Goal: Transaction & Acquisition: Purchase product/service

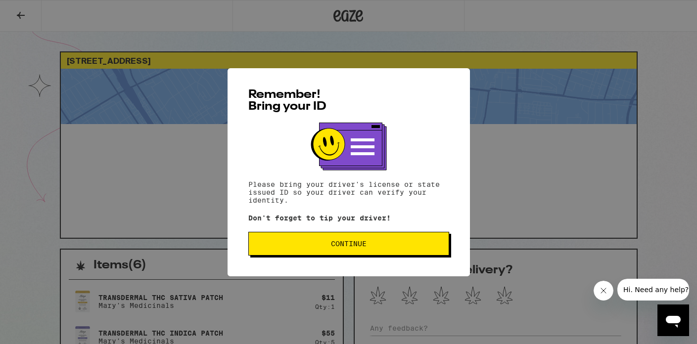
click at [285, 247] on span "Continue" at bounding box center [349, 243] width 184 height 7
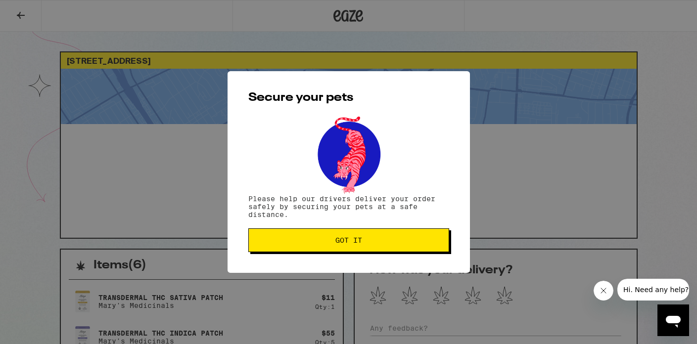
click at [275, 247] on button "Got it" at bounding box center [348, 241] width 201 height 24
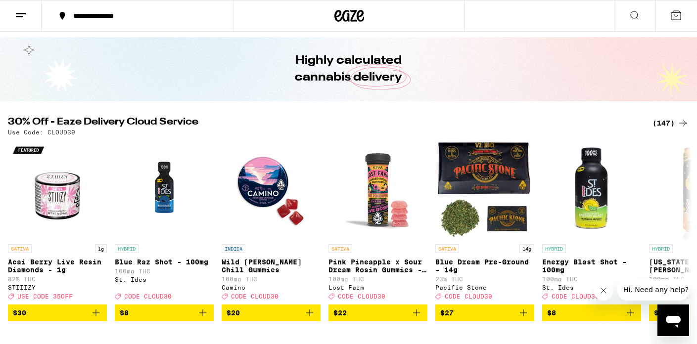
scroll to position [29, 0]
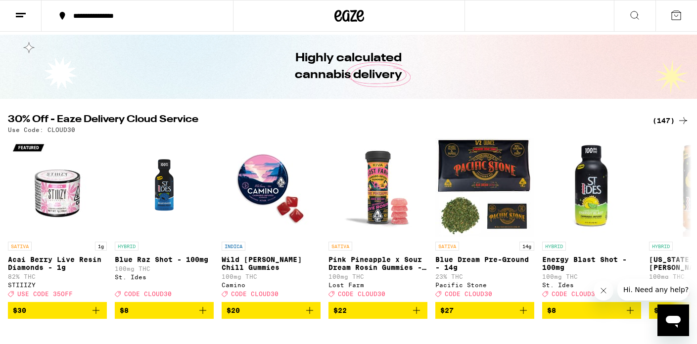
click at [667, 123] on div "(147)" at bounding box center [670, 121] width 37 height 12
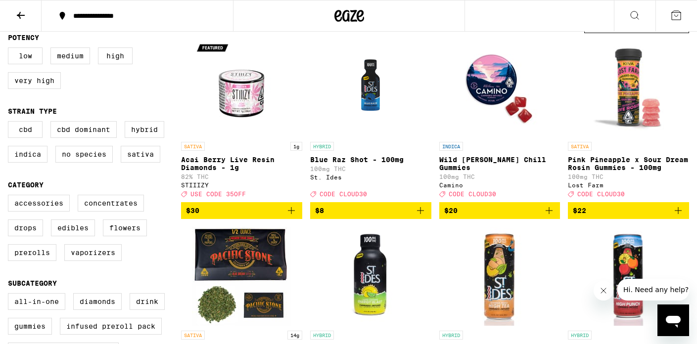
scroll to position [112, 0]
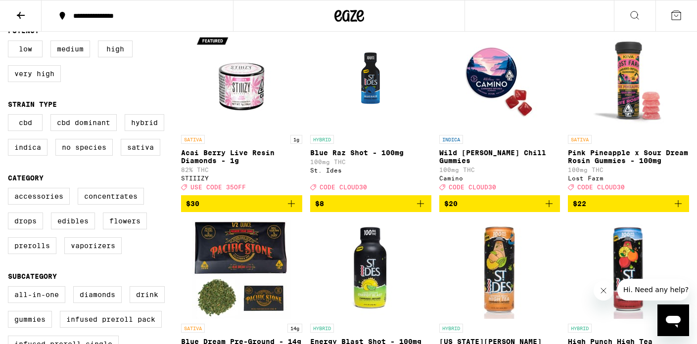
click at [680, 210] on icon "Add to bag" at bounding box center [678, 204] width 12 height 12
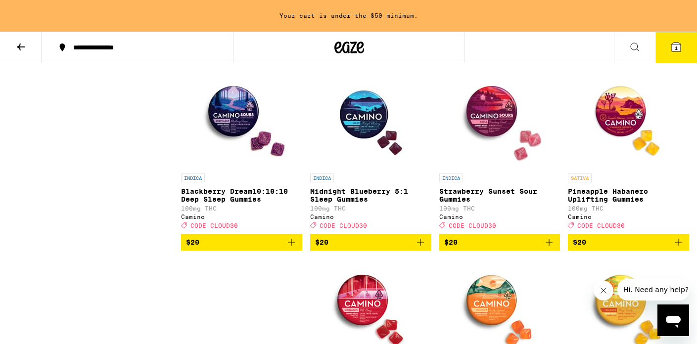
scroll to position [1229, 0]
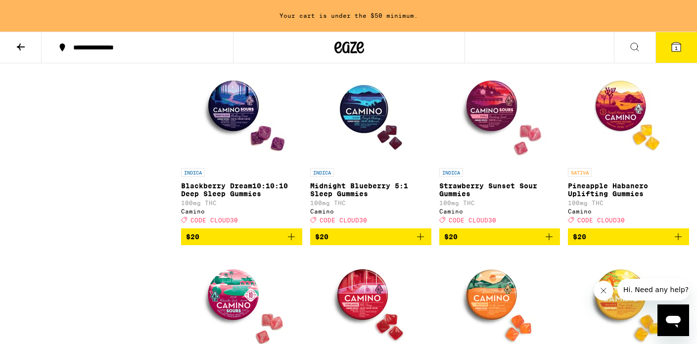
click at [293, 243] on icon "Add to bag" at bounding box center [291, 237] width 12 height 12
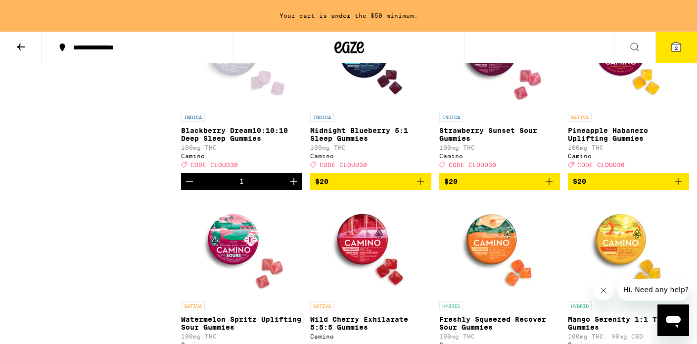
scroll to position [1288, 0]
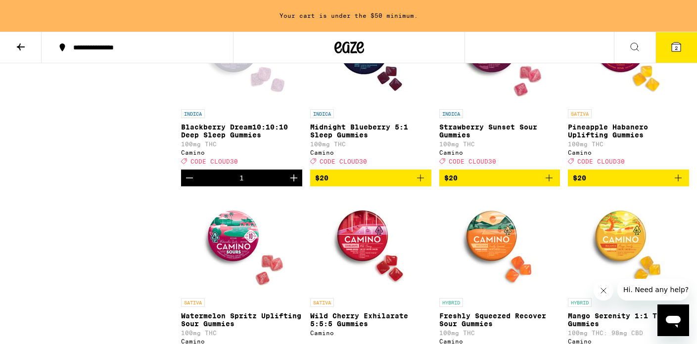
click at [551, 184] on icon "Add to bag" at bounding box center [549, 178] width 12 height 12
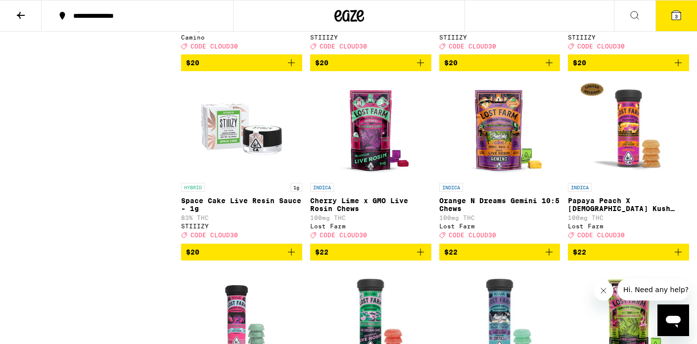
scroll to position [1749, 0]
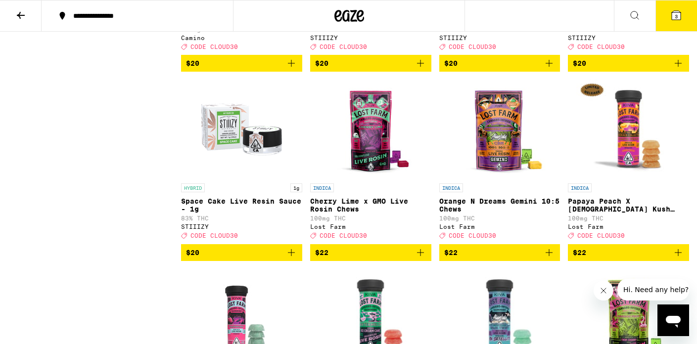
click at [556, 261] on button "$22" at bounding box center [499, 252] width 121 height 17
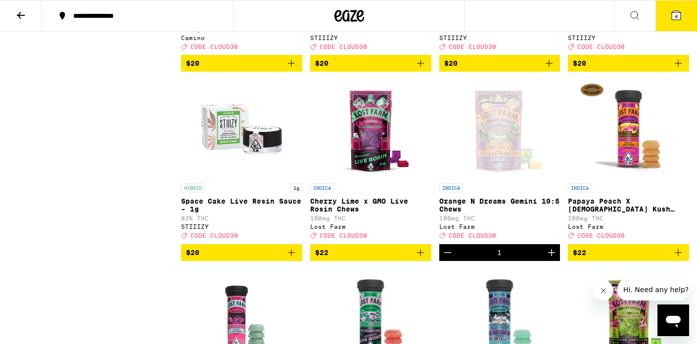
click at [488, 179] on div "Open page for Orange N Dreams Gemini 10:5 Chews from Lost Farm" at bounding box center [499, 129] width 99 height 99
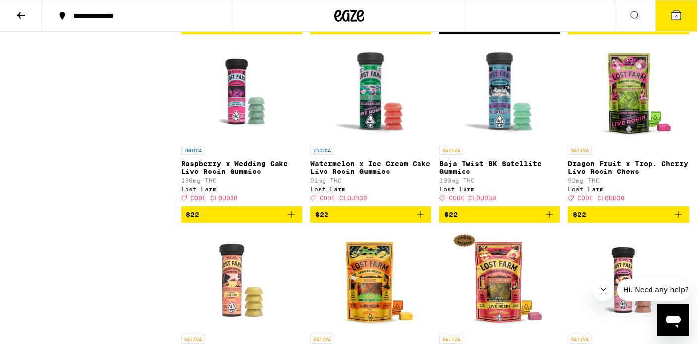
scroll to position [1973, 0]
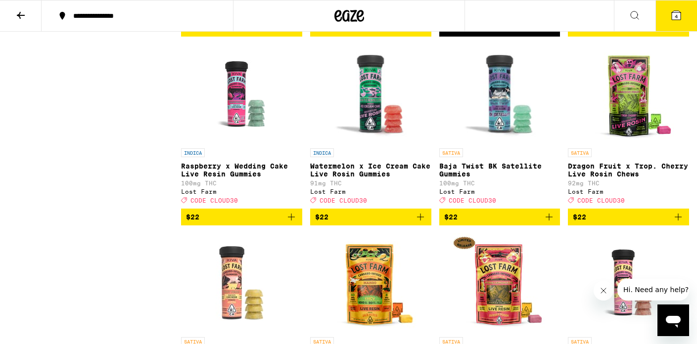
click at [546, 223] on icon "Add to bag" at bounding box center [549, 217] width 12 height 12
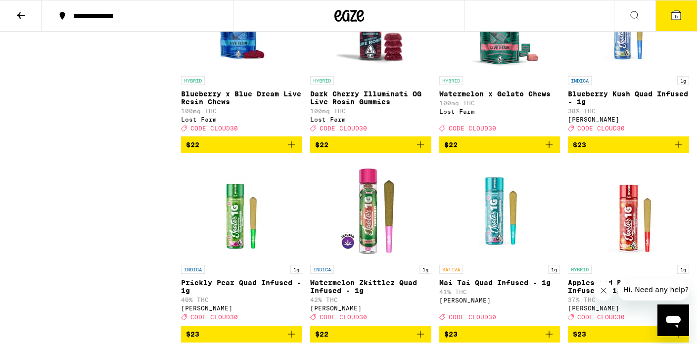
scroll to position [2424, 0]
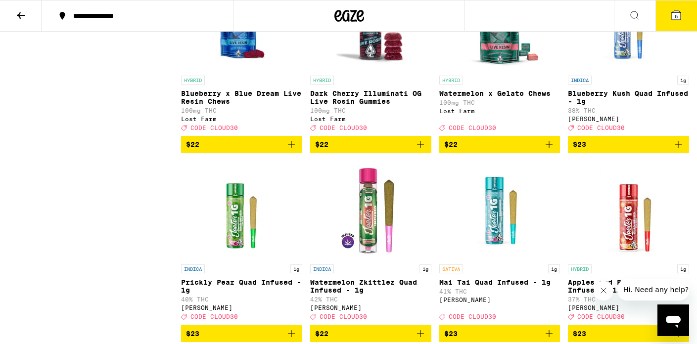
click at [416, 150] on icon "Add to bag" at bounding box center [420, 144] width 12 height 12
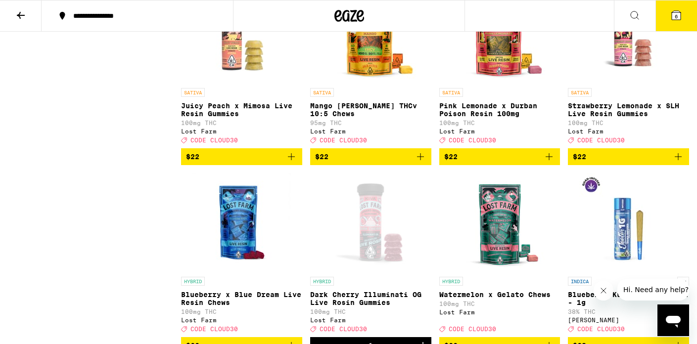
scroll to position [2215, 0]
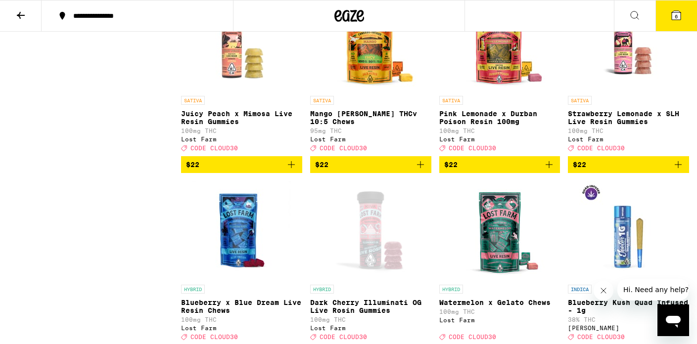
click at [368, 91] on img "Open page for Mango Jack Herer THCv 10:5 Chews from Lost Farm" at bounding box center [370, 41] width 99 height 99
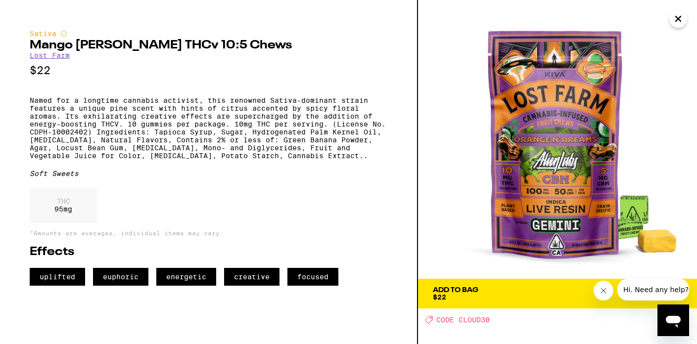
click at [673, 19] on icon "Close" at bounding box center [678, 18] width 12 height 15
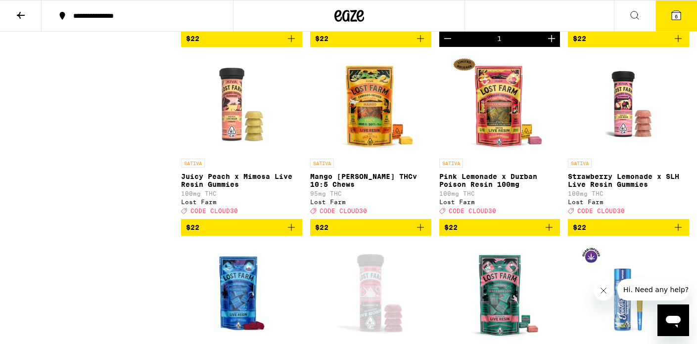
scroll to position [2155, 0]
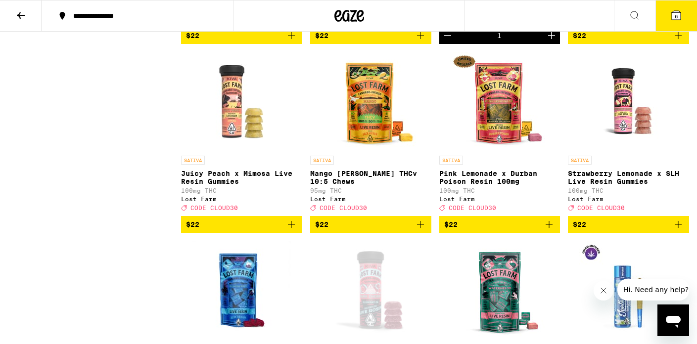
click at [419, 230] on icon "Add to bag" at bounding box center [420, 225] width 12 height 12
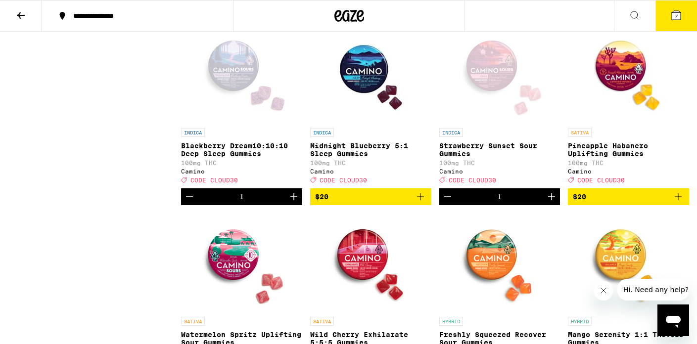
scroll to position [1239, 0]
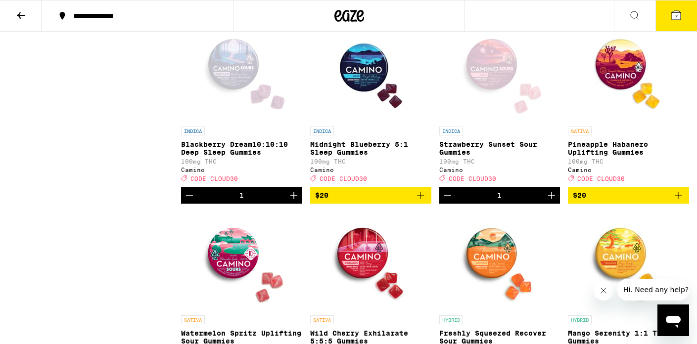
click at [294, 201] on icon "Increment" at bounding box center [294, 195] width 12 height 12
click at [549, 201] on icon "Increment" at bounding box center [552, 195] width 12 height 12
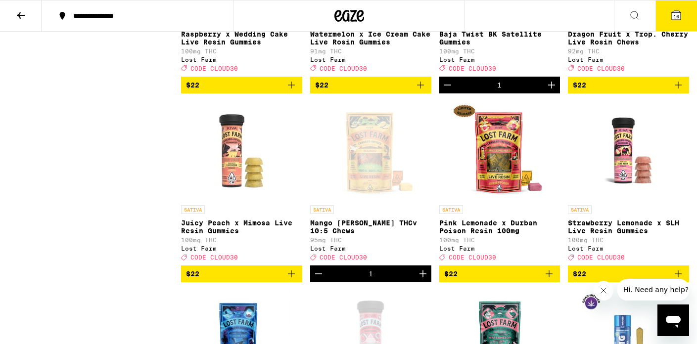
scroll to position [2172, 0]
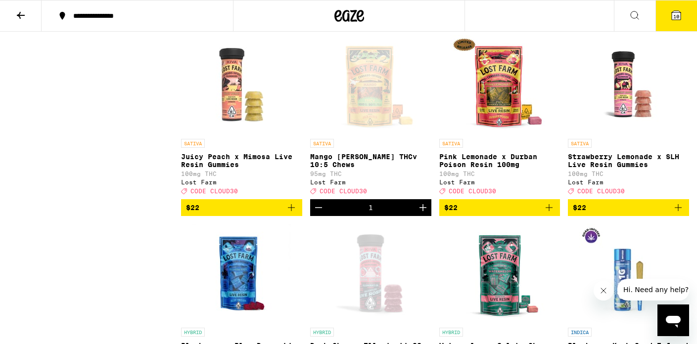
click at [424, 214] on icon "Increment" at bounding box center [423, 208] width 12 height 12
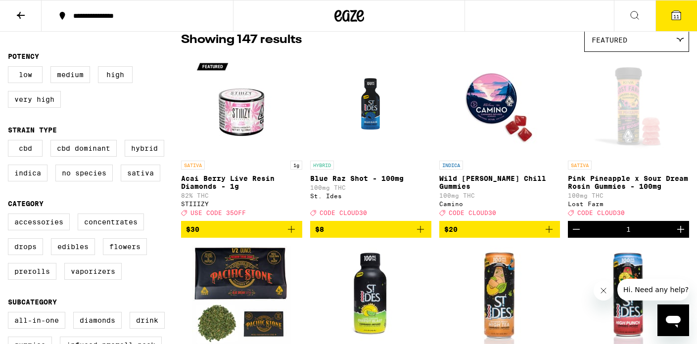
scroll to position [0, 0]
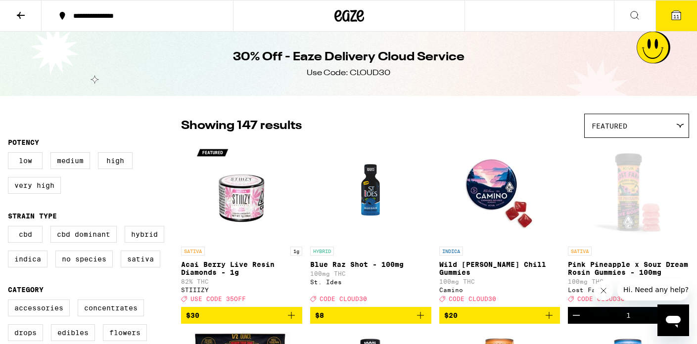
click at [668, 15] on button "11" at bounding box center [676, 15] width 42 height 31
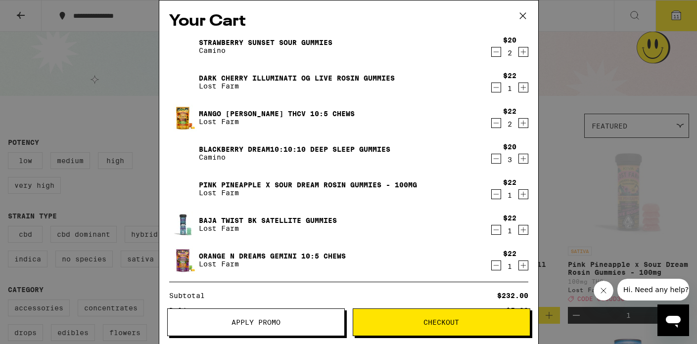
click at [279, 316] on button "Apply Promo" at bounding box center [256, 323] width 178 height 28
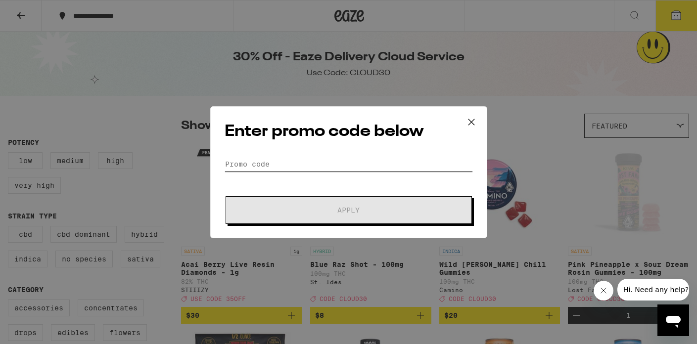
click at [257, 158] on input "Promo Code" at bounding box center [349, 164] width 248 height 15
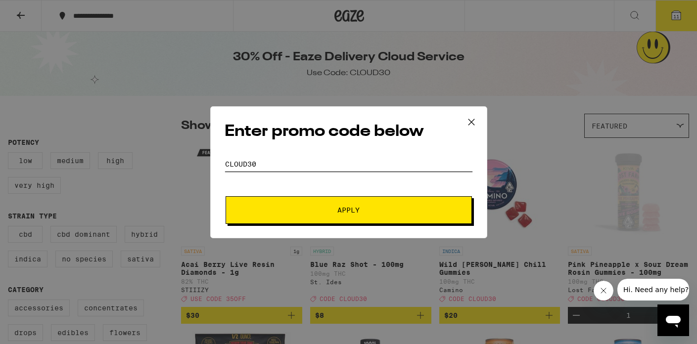
type input "cloud30"
click at [302, 207] on span "Apply" at bounding box center [349, 210] width 178 height 7
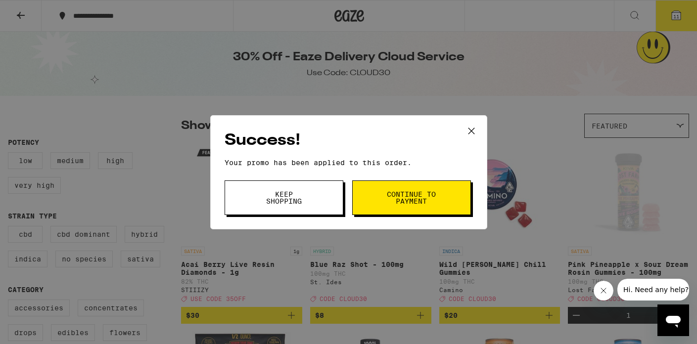
click at [401, 196] on span "Continue to payment" at bounding box center [411, 198] width 50 height 14
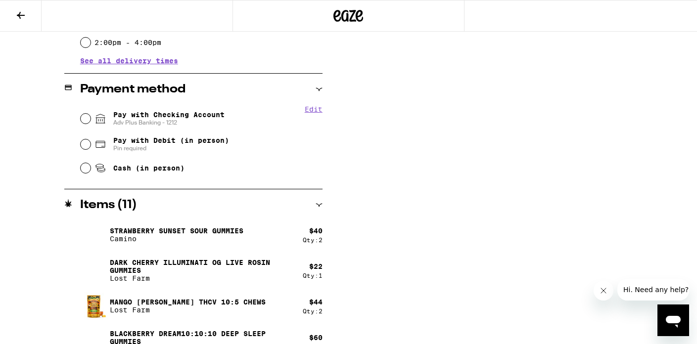
scroll to position [381, 0]
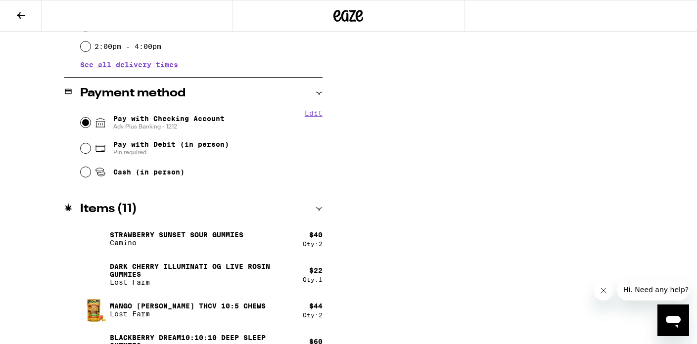
click at [83, 125] on input "Pay with Checking Account Adv Plus Banking - 1212" at bounding box center [86, 123] width 10 height 10
radio input "true"
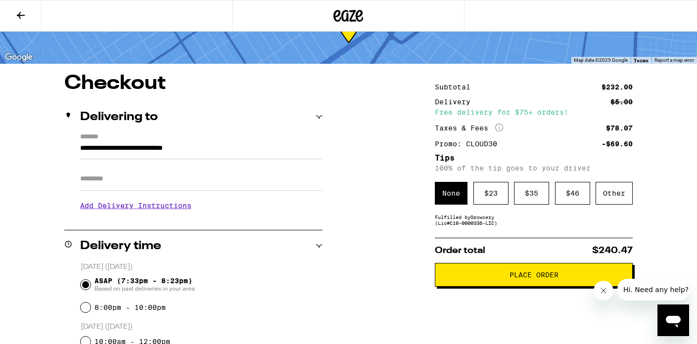
scroll to position [48, 0]
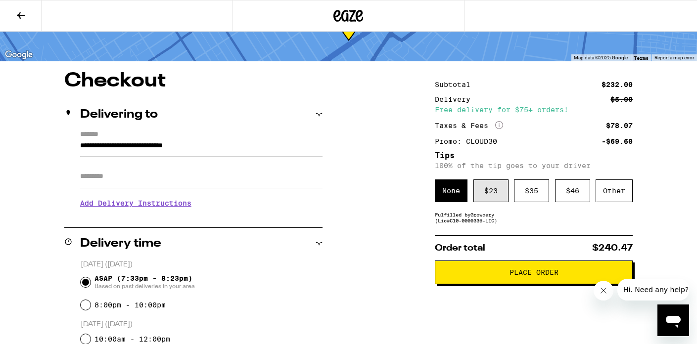
click at [484, 191] on div "$ 23" at bounding box center [490, 191] width 35 height 23
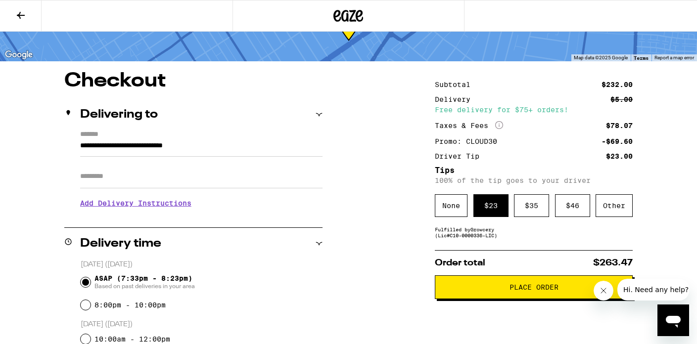
click at [501, 291] on span "Place Order" at bounding box center [533, 287] width 181 height 7
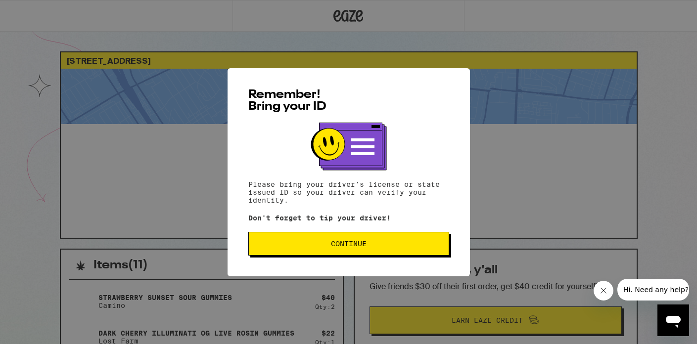
click at [388, 243] on span "Continue" at bounding box center [349, 243] width 184 height 7
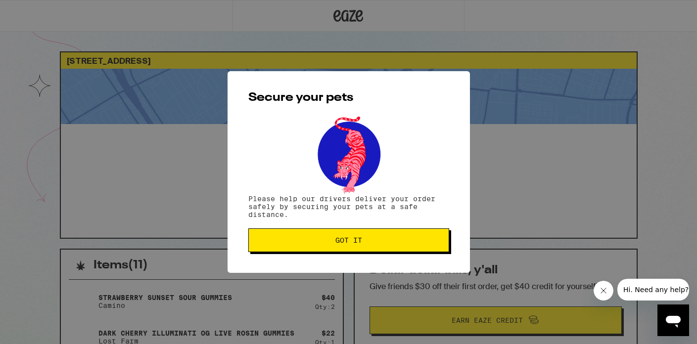
click at [388, 243] on span "Got it" at bounding box center [349, 240] width 184 height 7
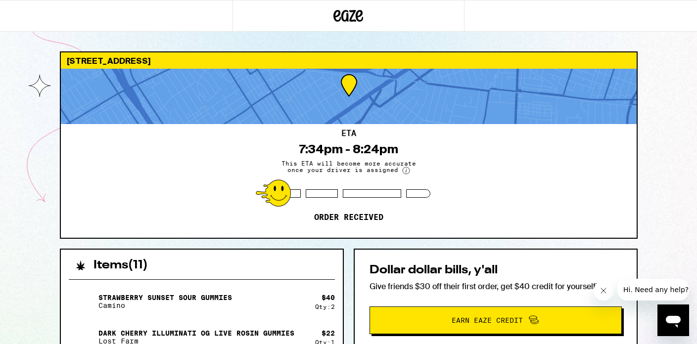
drag, startPoint x: 410, startPoint y: 295, endPoint x: 421, endPoint y: 306, distance: 15.7
click at [419, 302] on div "Dollar dollar bills, y'all Give friends $30 off their first order, get $40 cred…" at bounding box center [496, 299] width 284 height 101
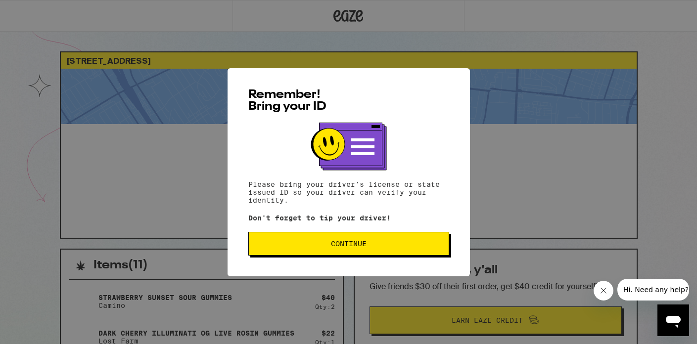
click at [288, 251] on button "Continue" at bounding box center [348, 244] width 201 height 24
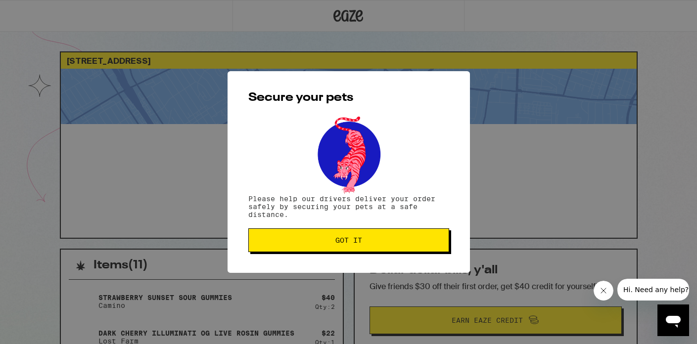
click at [288, 251] on button "Got it" at bounding box center [348, 241] width 201 height 24
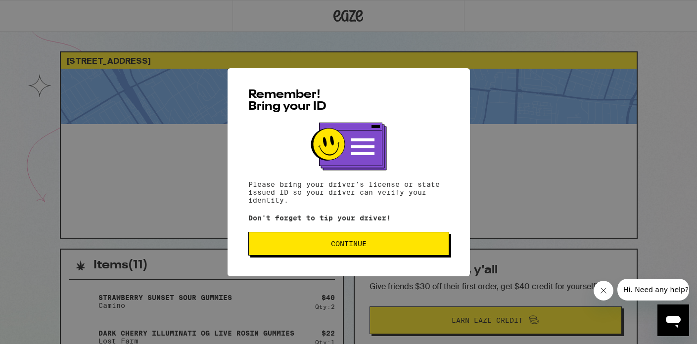
click at [280, 246] on span "Continue" at bounding box center [349, 243] width 184 height 7
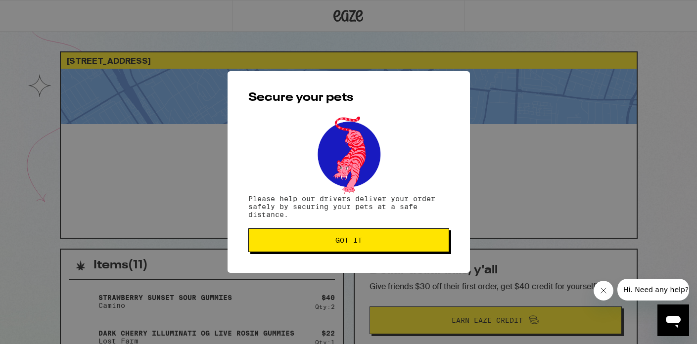
click at [361, 241] on span "Got it" at bounding box center [348, 240] width 27 height 7
